Goal: Ask a question

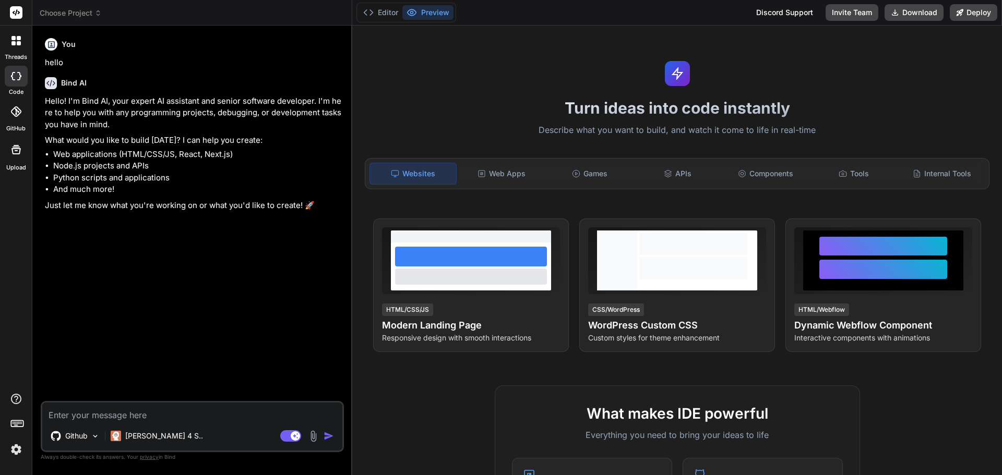
click at [25, 45] on div at bounding box center [16, 41] width 22 height 22
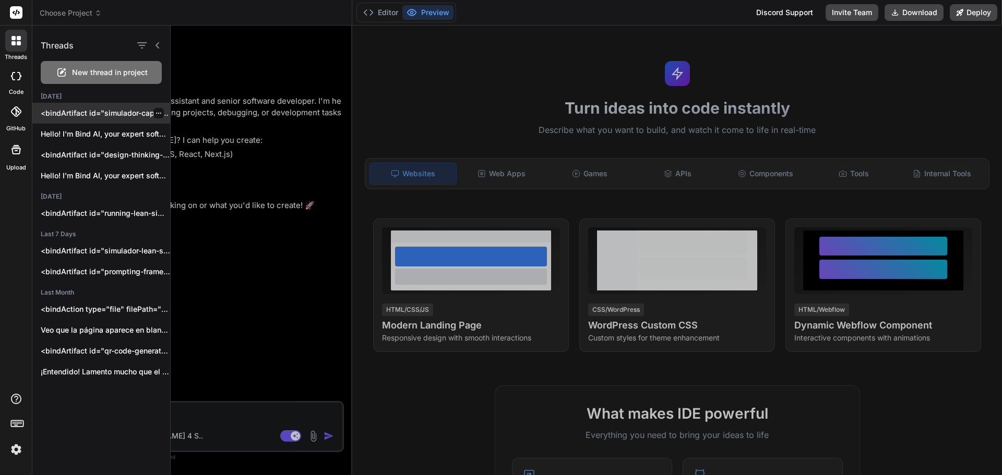
click at [90, 106] on div "<bindArtifact id="simulador-capa-fisica-osi" title="Simulador Interactivo Capa …" at bounding box center [101, 113] width 138 height 21
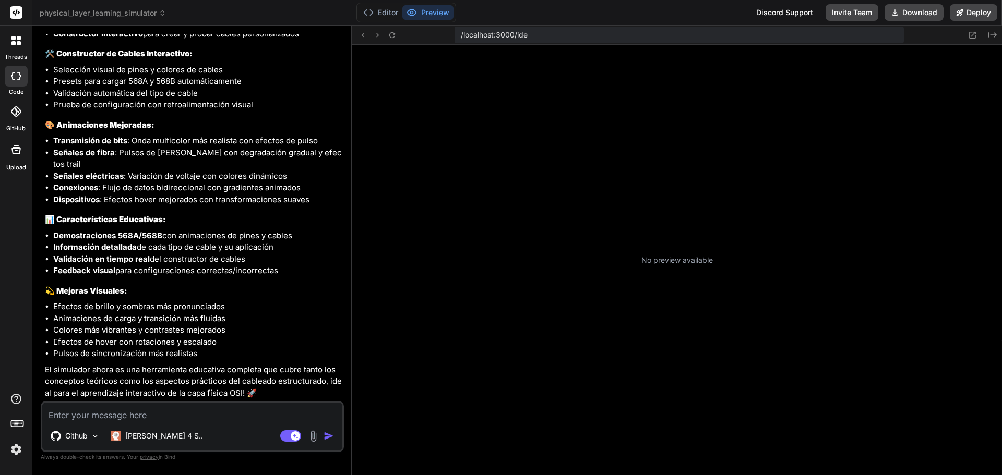
scroll to position [169, 0]
type textarea "x"
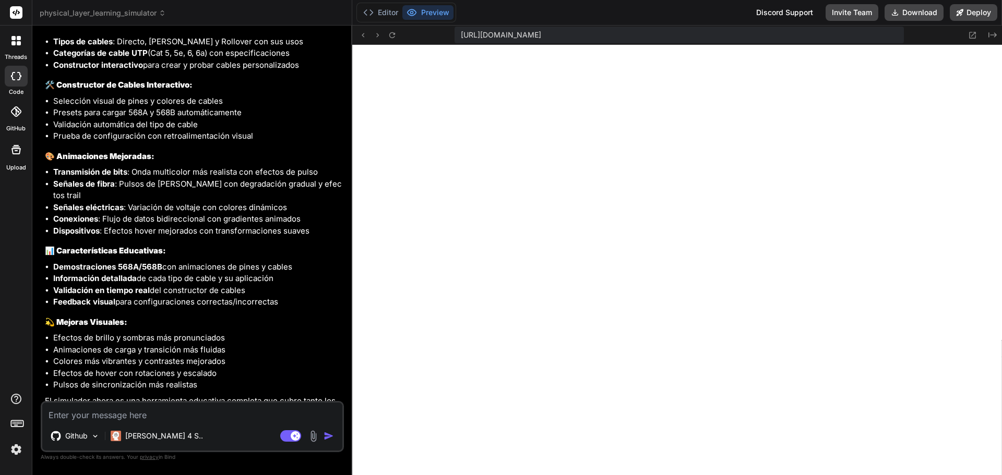
scroll to position [1467, 0]
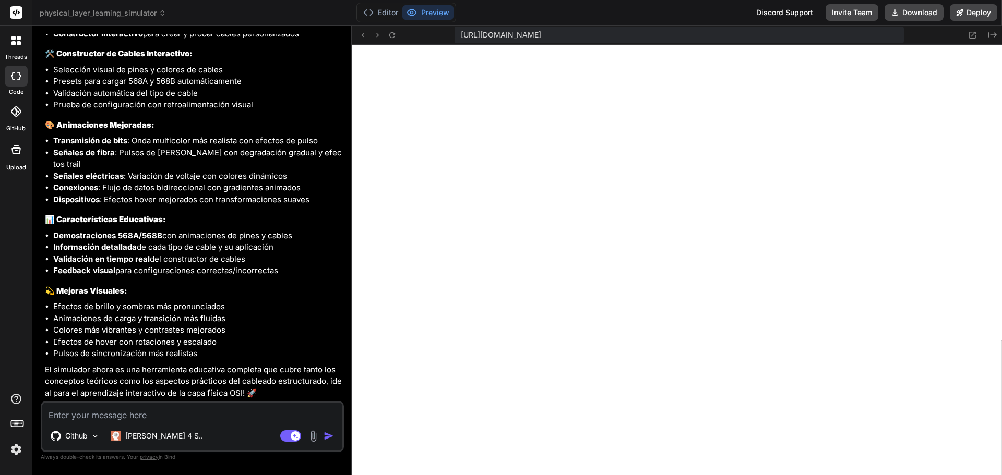
click at [176, 418] on textarea at bounding box center [192, 412] width 300 height 19
type textarea "n"
type textarea "x"
type textarea "no"
type textarea "x"
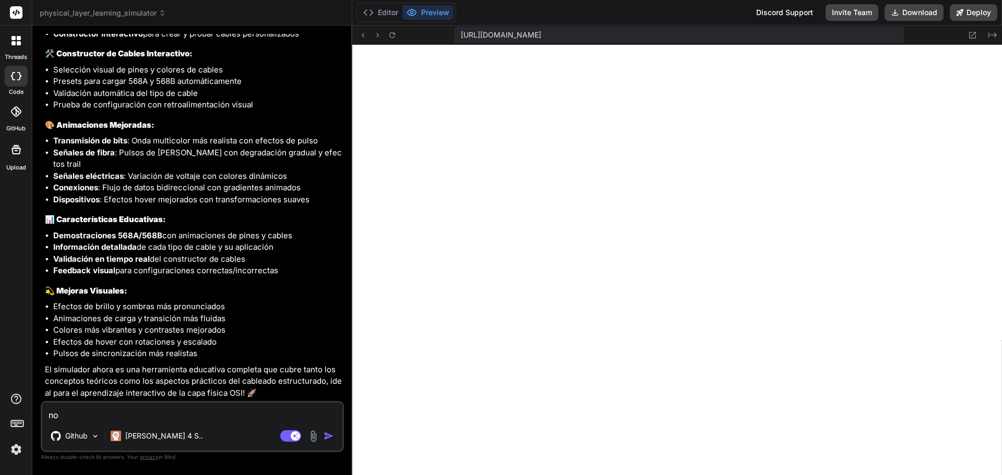
type textarea "no"
type textarea "x"
type textarea "no s"
type textarea "x"
type textarea "no se"
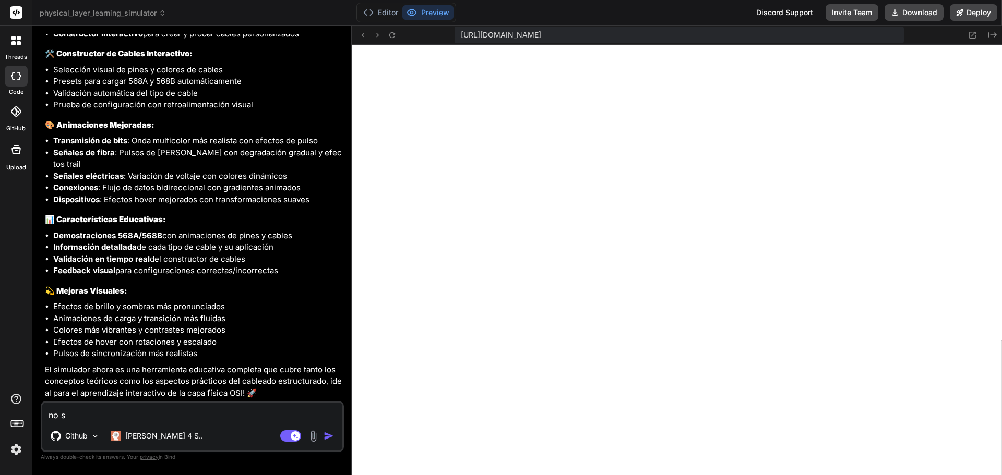
type textarea "x"
type textarea "no se"
type textarea "x"
type textarea "no se v"
type textarea "x"
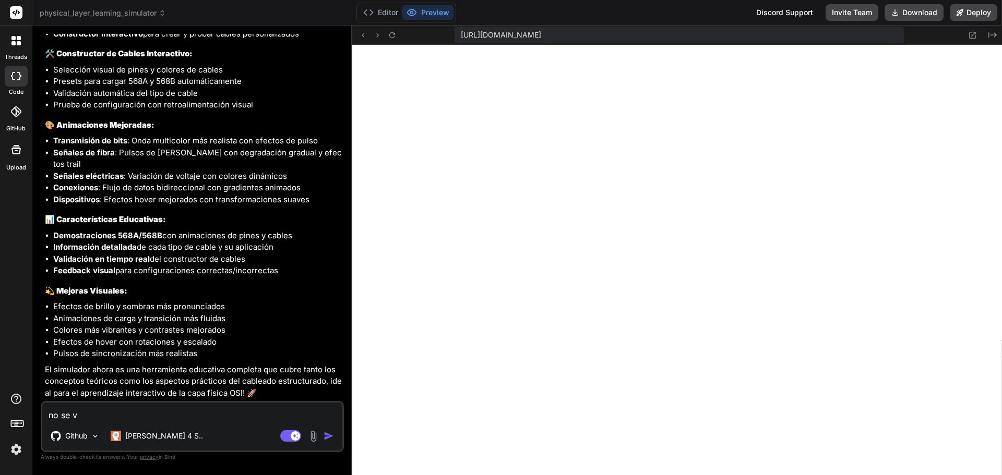
type textarea "no se vi"
type textarea "x"
type textarea "no se vis"
type textarea "x"
type textarea "no se visu"
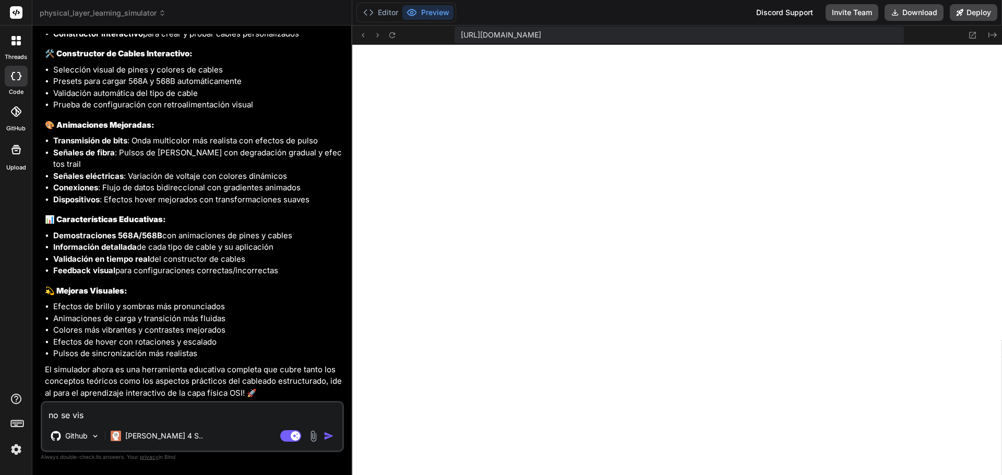
type textarea "x"
type textarea "no se visua"
type textarea "x"
type textarea "no se visual"
type textarea "x"
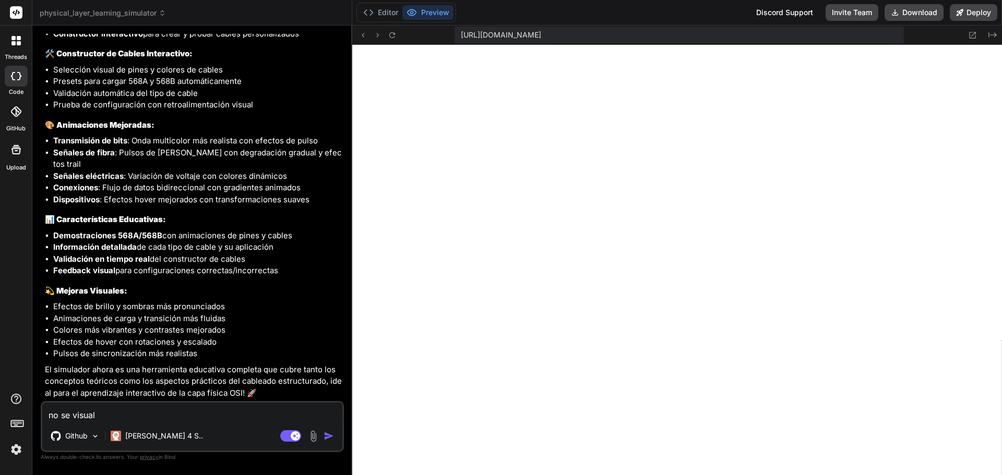
type textarea "no se visuali"
type textarea "x"
type textarea "no se visualiz"
type textarea "x"
type textarea "no se visualiza"
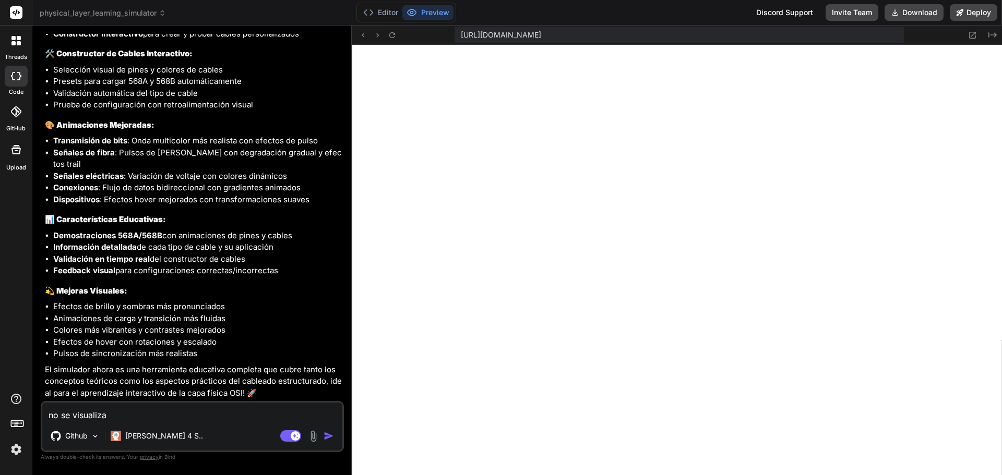
type textarea "x"
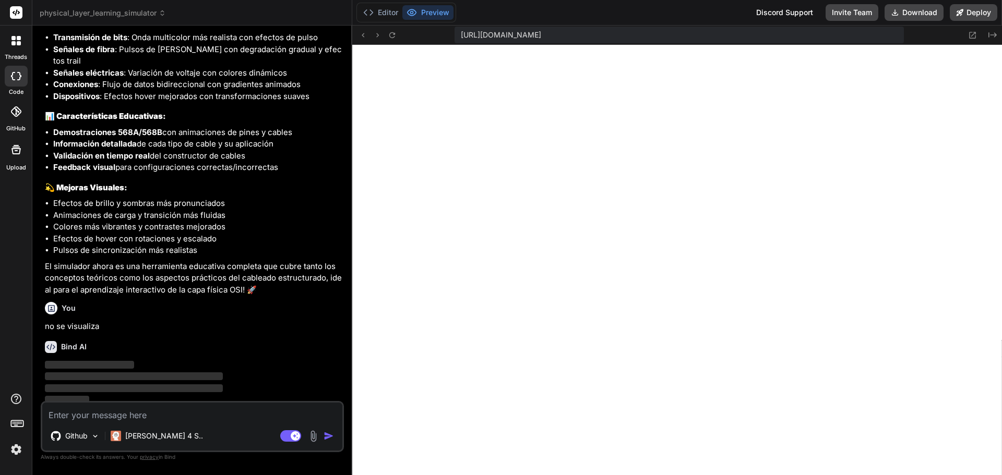
scroll to position [1575, 0]
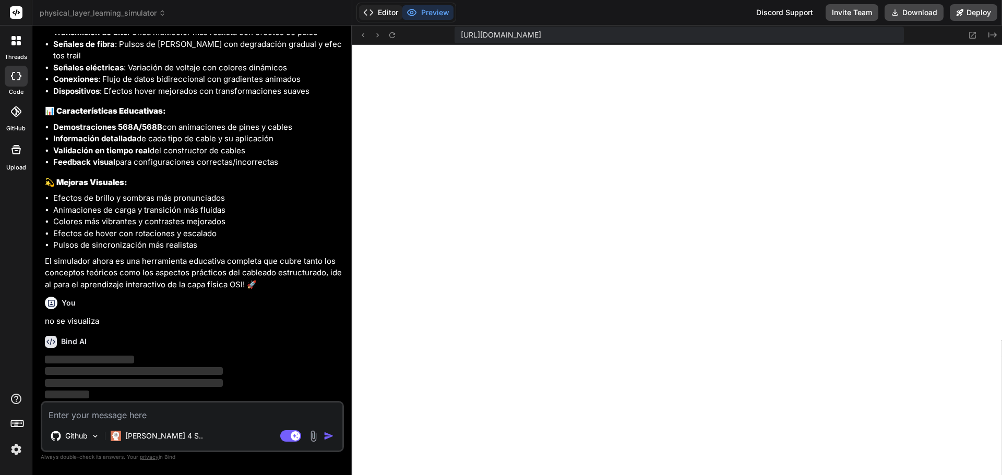
click at [385, 15] on button "Editor" at bounding box center [380, 12] width 43 height 15
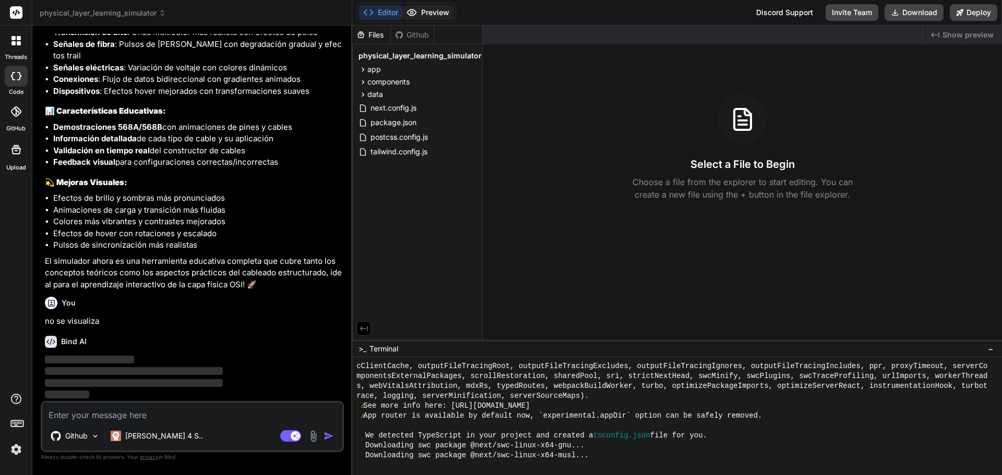
click at [424, 11] on button "Preview" at bounding box center [427, 12] width 51 height 15
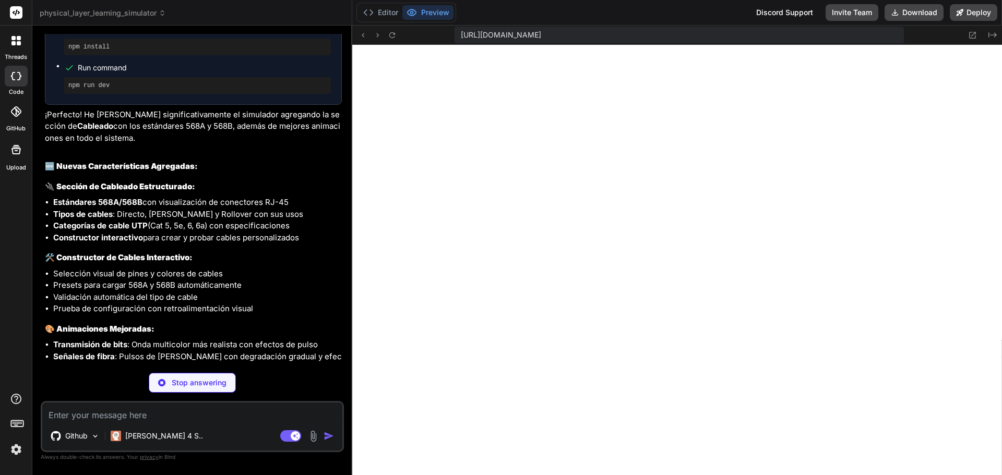
scroll to position [1229, 0]
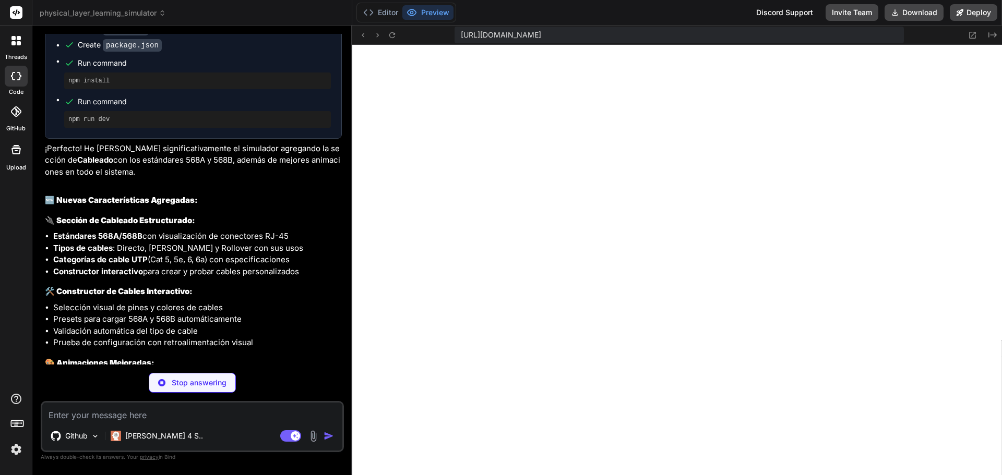
type textarea "x"
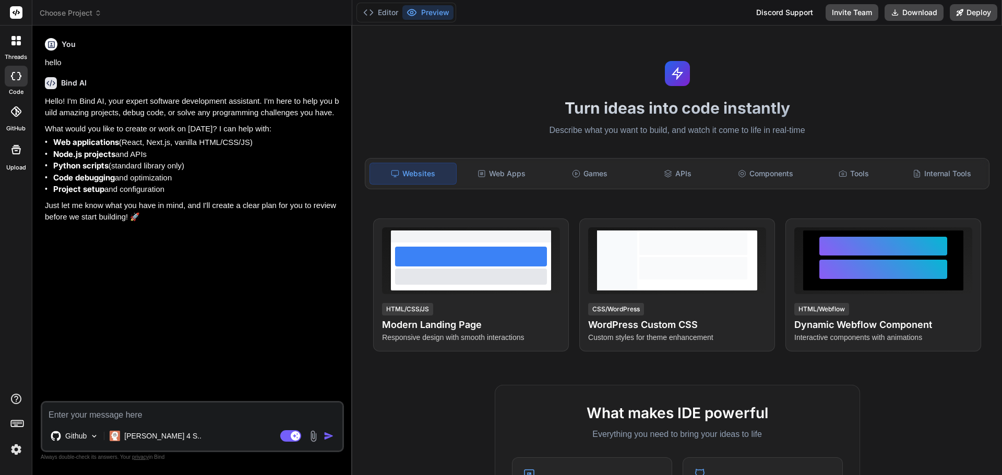
click at [15, 46] on div at bounding box center [16, 41] width 22 height 22
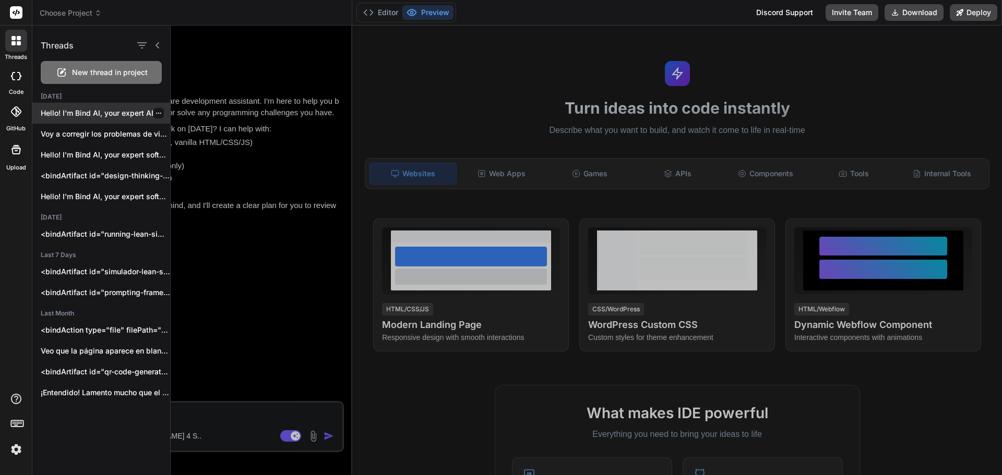
click at [89, 115] on p "Hello! I'm Bind AI, your expert AI..." at bounding box center [105, 113] width 129 height 10
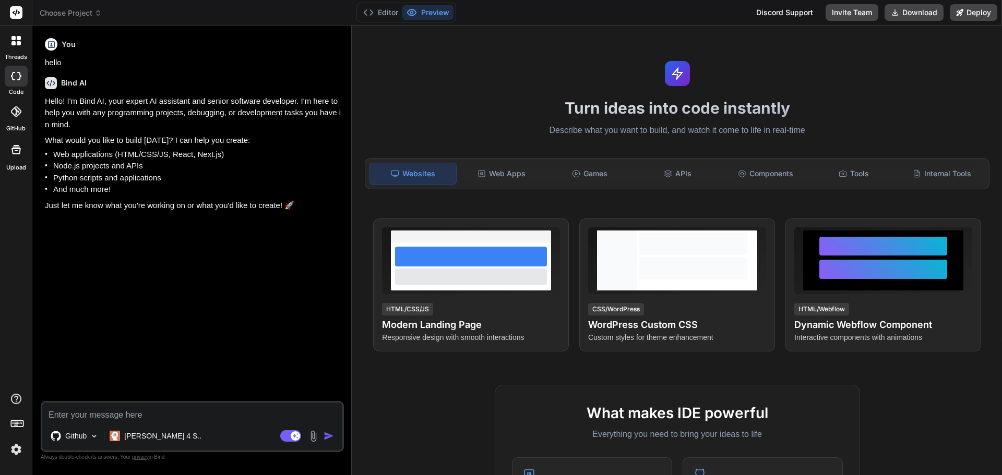
click at [21, 45] on div at bounding box center [16, 41] width 22 height 22
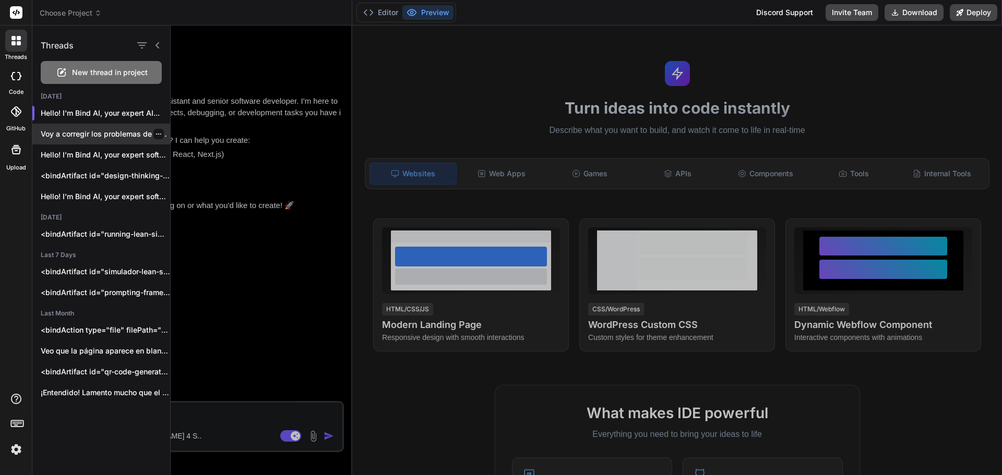
click at [75, 130] on p "Voy a corregir los problemas de visualización..." at bounding box center [105, 134] width 129 height 10
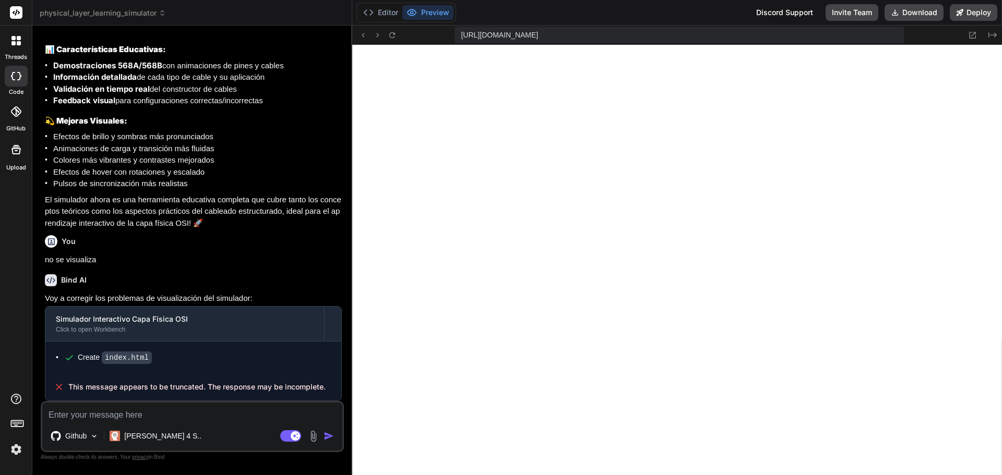
scroll to position [446, 0]
click at [385, 14] on button "Editor" at bounding box center [380, 12] width 43 height 15
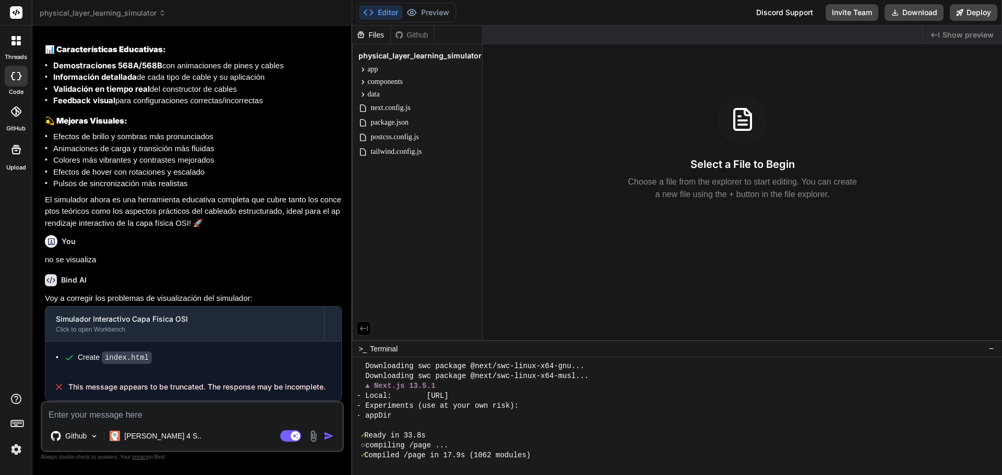
scroll to position [466, 0]
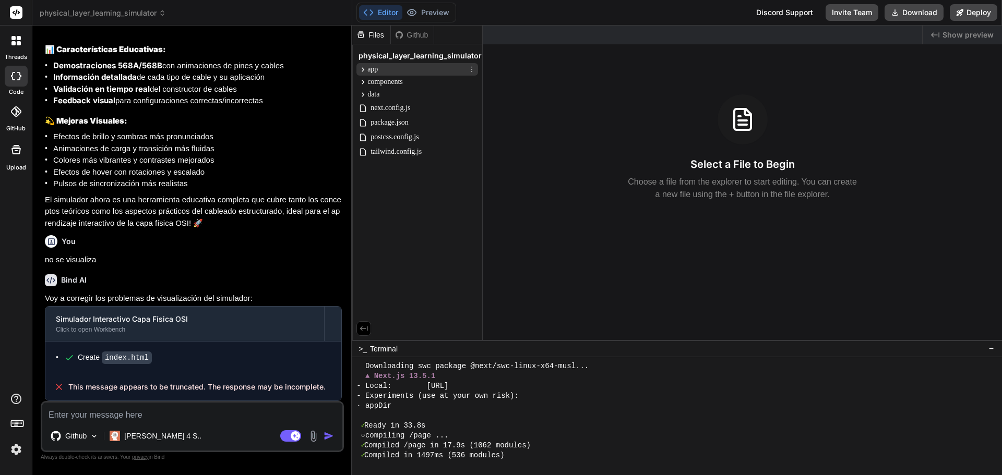
click at [365, 68] on icon at bounding box center [363, 69] width 9 height 9
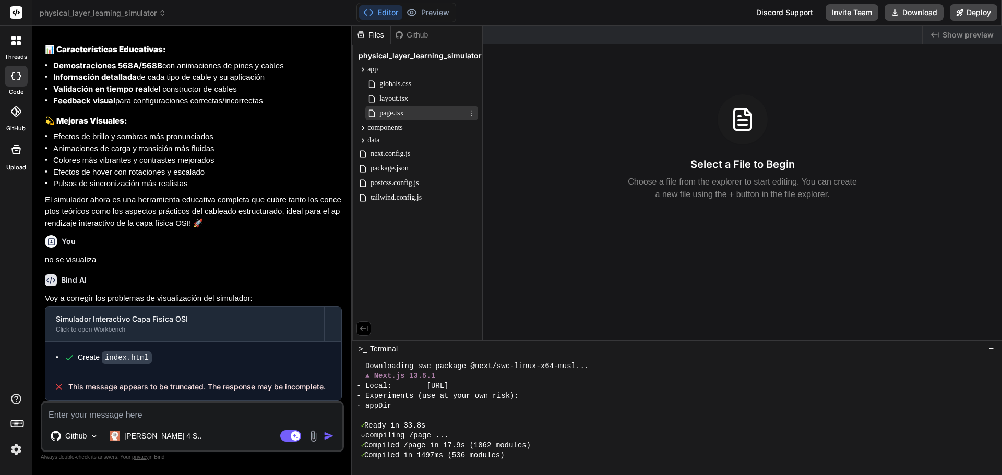
click at [401, 116] on span "page.tsx" at bounding box center [391, 113] width 26 height 13
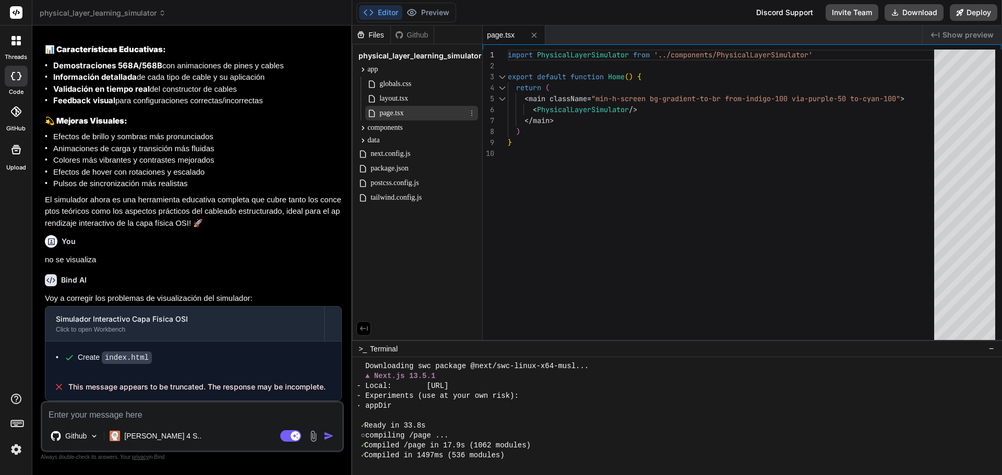
type textarea "x"
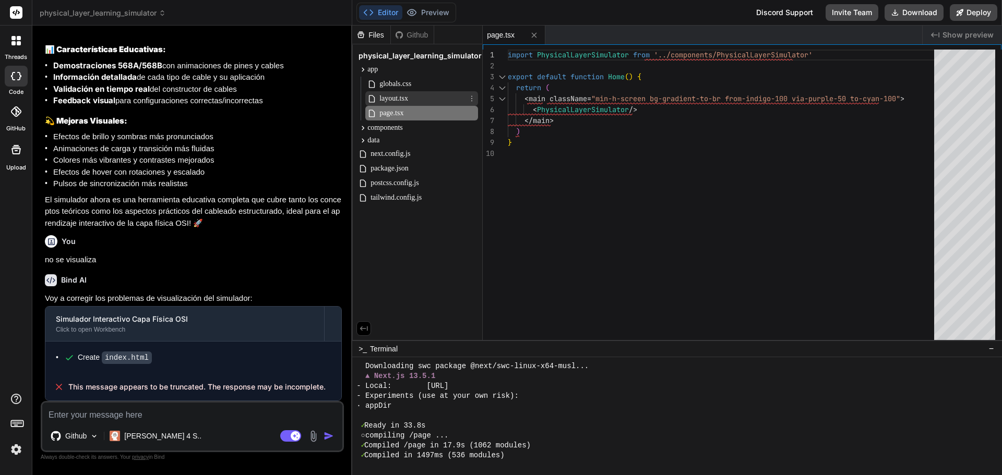
click at [399, 98] on span "layout.tsx" at bounding box center [393, 98] width 31 height 13
type textarea "</div> </body> </html> ) }"
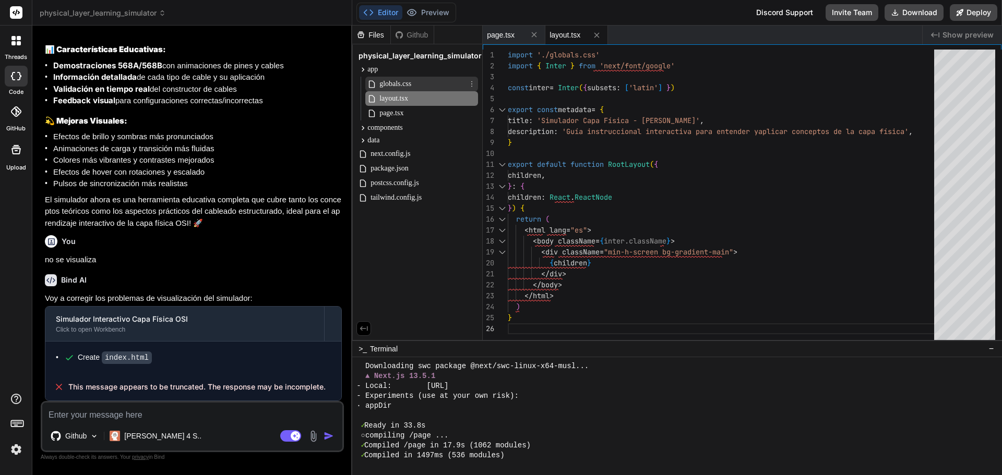
click at [401, 88] on span "globals.css" at bounding box center [395, 84] width 34 height 13
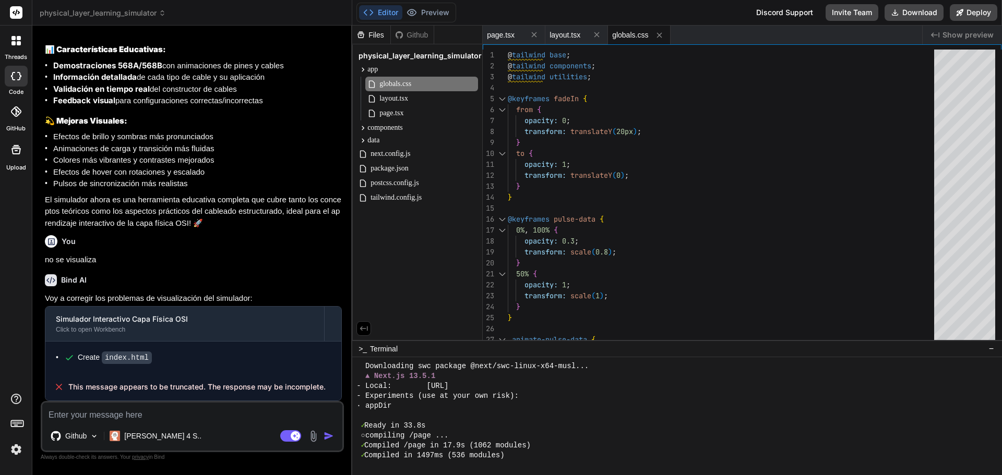
click at [19, 46] on div at bounding box center [16, 41] width 22 height 22
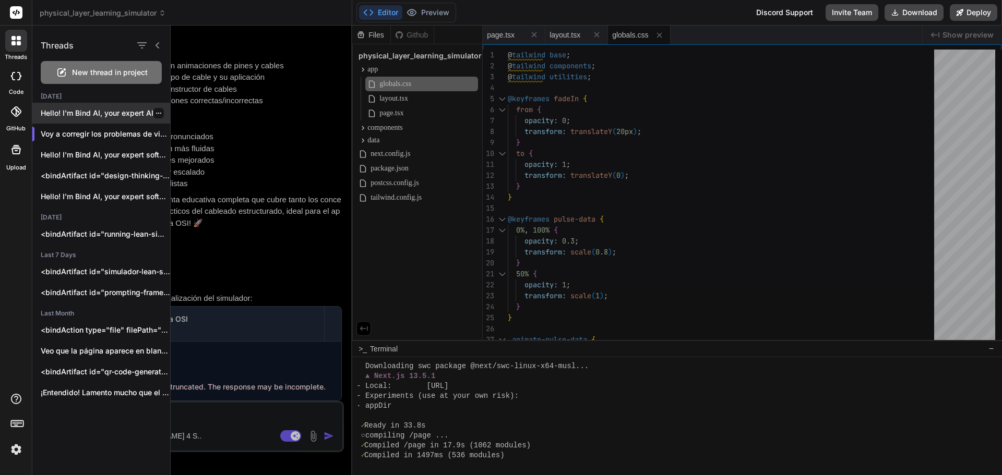
click at [87, 109] on p "Hello! I'm Bind AI, your expert AI..." at bounding box center [105, 113] width 129 height 10
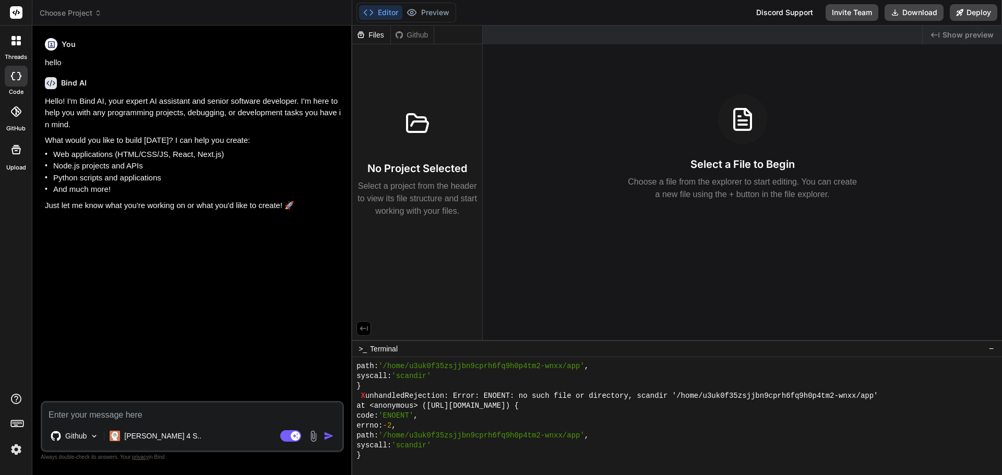
scroll to position [2866, 0]
click at [13, 462] on div "threads code GitHub Upload" at bounding box center [16, 237] width 32 height 475
click at [13, 459] on div "threads code GitHub Upload" at bounding box center [16, 237] width 32 height 475
click at [13, 456] on img at bounding box center [16, 450] width 18 height 18
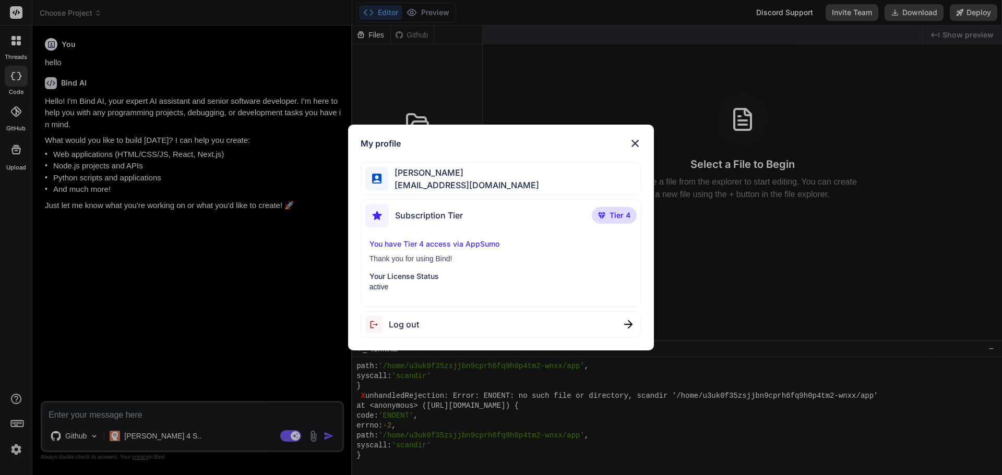
click at [407, 325] on span "Log out" at bounding box center [404, 324] width 30 height 13
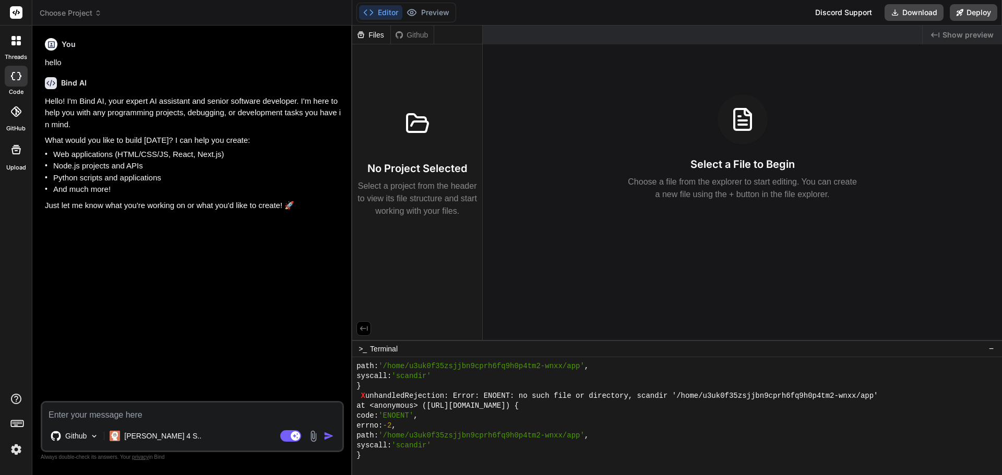
type textarea "x"
